Goal: Navigation & Orientation: Find specific page/section

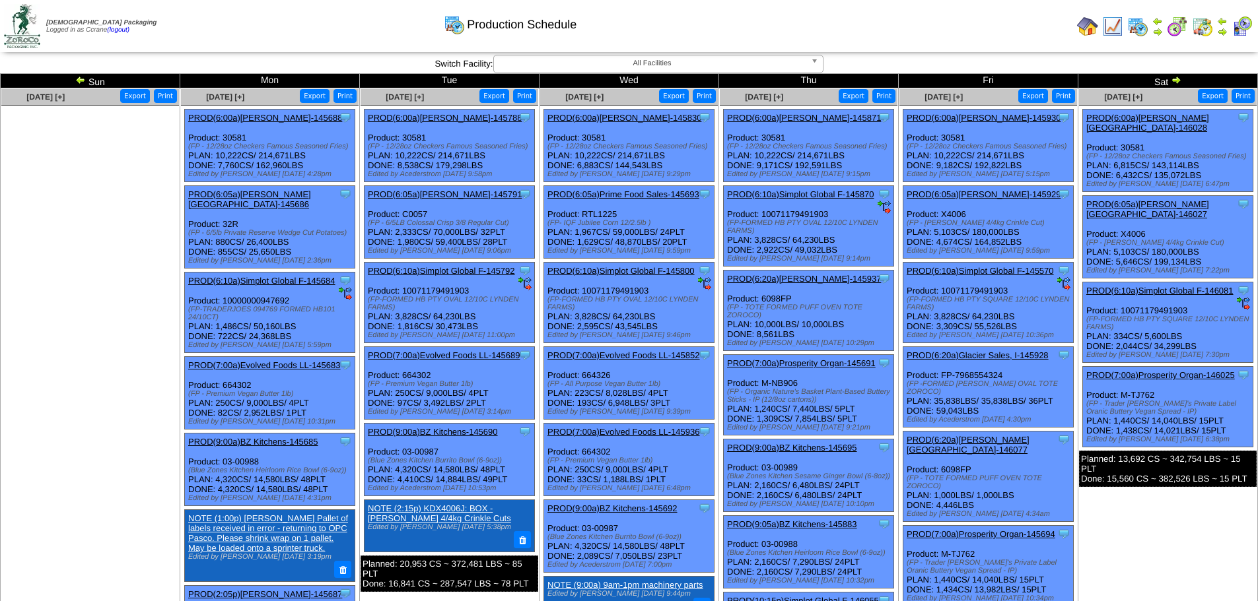
click at [1177, 81] on img at bounding box center [1176, 80] width 11 height 11
